Goal: Find specific fact: Find specific fact

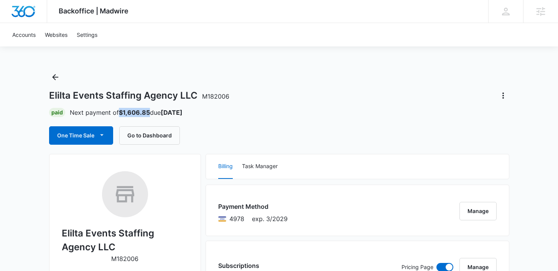
drag, startPoint x: 148, startPoint y: 112, endPoint x: 119, endPoint y: 110, distance: 29.6
type textarea "$1,606.85"
click at [119, 110] on strong "$1,606.85" at bounding box center [134, 113] width 31 height 8
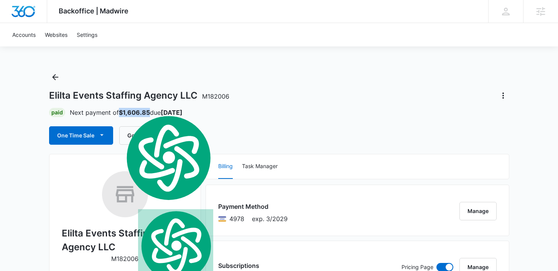
copy strong "$1,606.85"
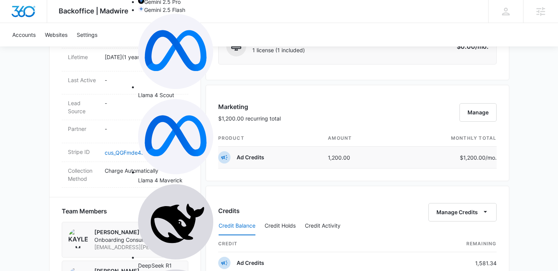
scroll to position [408, 0]
drag, startPoint x: 361, startPoint y: 157, endPoint x: 324, endPoint y: 156, distance: 37.6
click at [324, 156] on td "1,200.00" at bounding box center [358, 157] width 72 height 22
copy td "1,200.00"
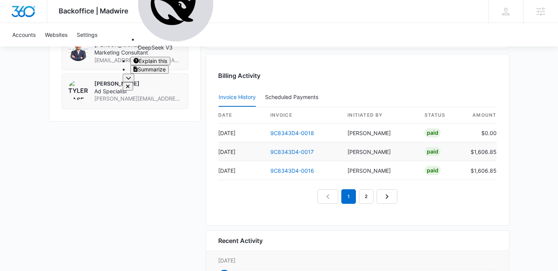
scroll to position [711, 0]
click at [296, 151] on link "9C8343D4-0017" at bounding box center [292, 151] width 43 height 7
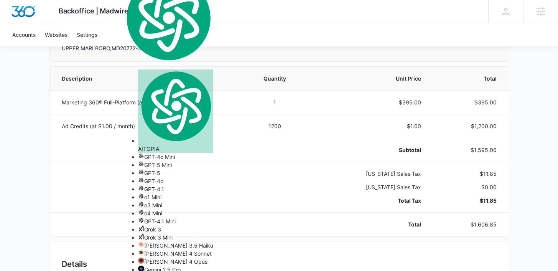
scroll to position [147, 0]
